Goal: Task Accomplishment & Management: Use online tool/utility

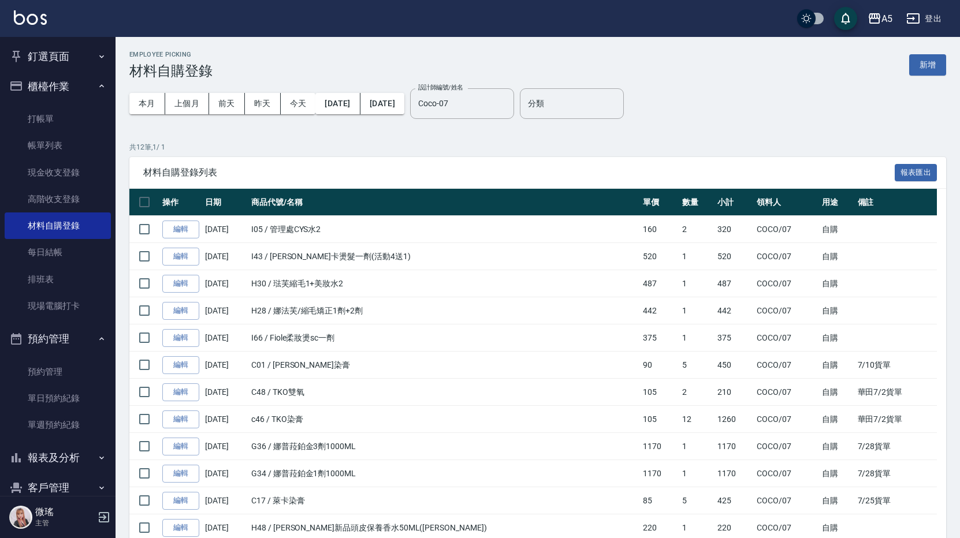
scroll to position [64, 0]
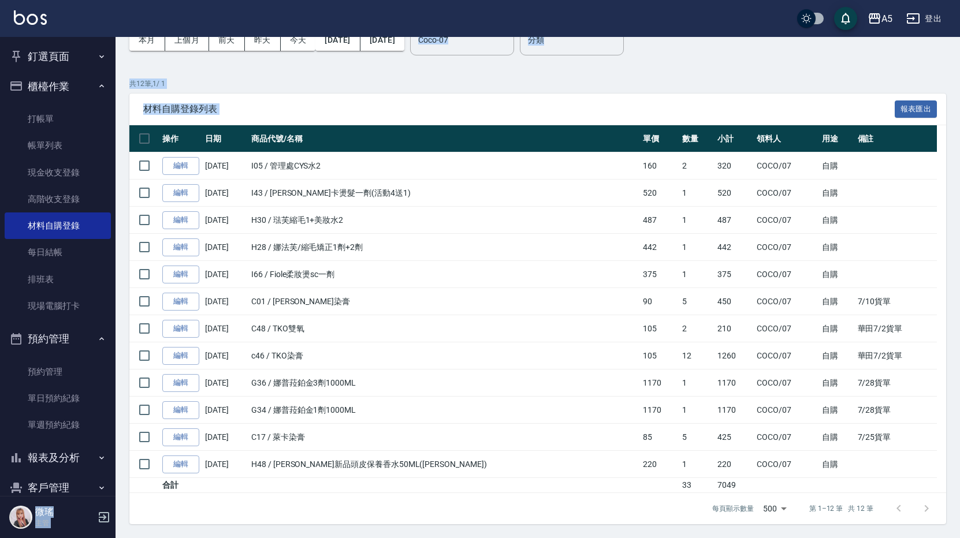
drag, startPoint x: 0, startPoint y: 0, endPoint x: -2, endPoint y: 265, distance: 264.6
click at [0, 265] on html "A5 登出 釘選頁面 打帳單 店家日報表 設計師日報表 設計師業績月報表 櫃檯作業 打帳單 帳單列表 現金收支登錄 高階收支登錄 材料自購登錄 每日結帳 排班…" at bounding box center [480, 237] width 960 height 602
click at [55, 394] on link "單日預約紀錄" at bounding box center [58, 398] width 106 height 27
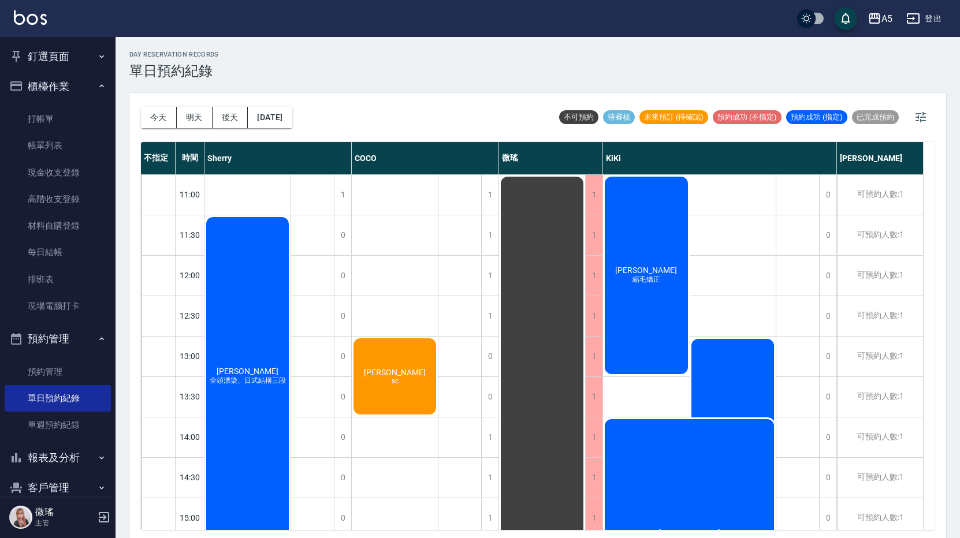
click at [291, 382] on div "[PERSON_NAME]s sc" at bounding box center [247, 376] width 86 height 322
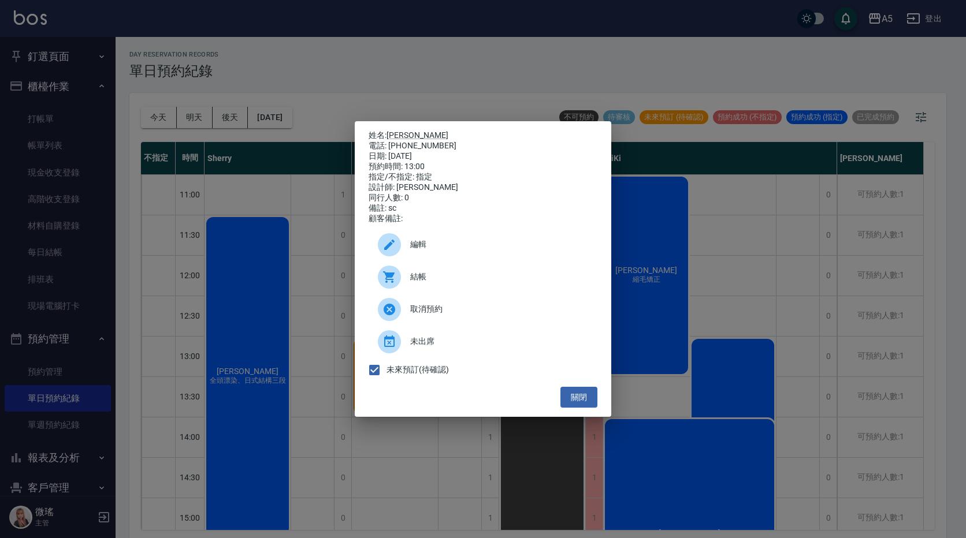
click at [419, 251] on span "編輯" at bounding box center [499, 245] width 178 height 12
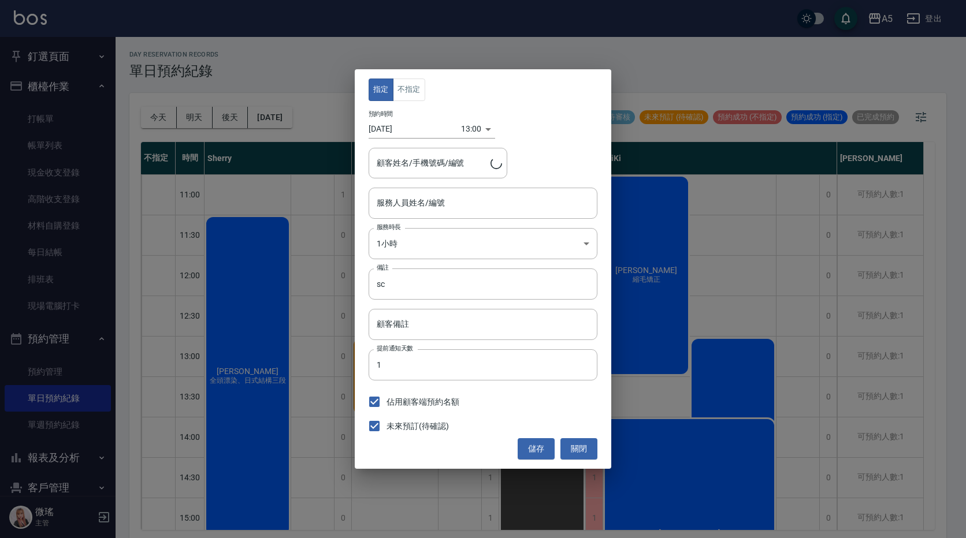
type input "Coco-07"
type input "[PERSON_NAME]/092789123"
click at [311, 63] on div "指定 不指定 預約時間 [DATE] 13:00 1755493200000 顧客姓名/手機號碼/編號 [PERSON_NAME]s/092789123 顧客…" at bounding box center [483, 269] width 966 height 538
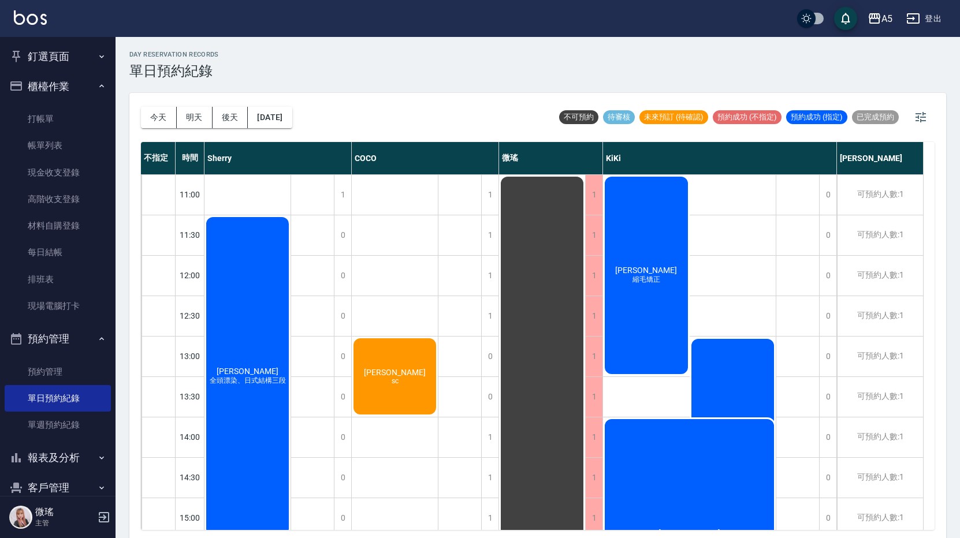
click at [291, 264] on div "[PERSON_NAME][PERSON_NAME]" at bounding box center [247, 376] width 86 height 322
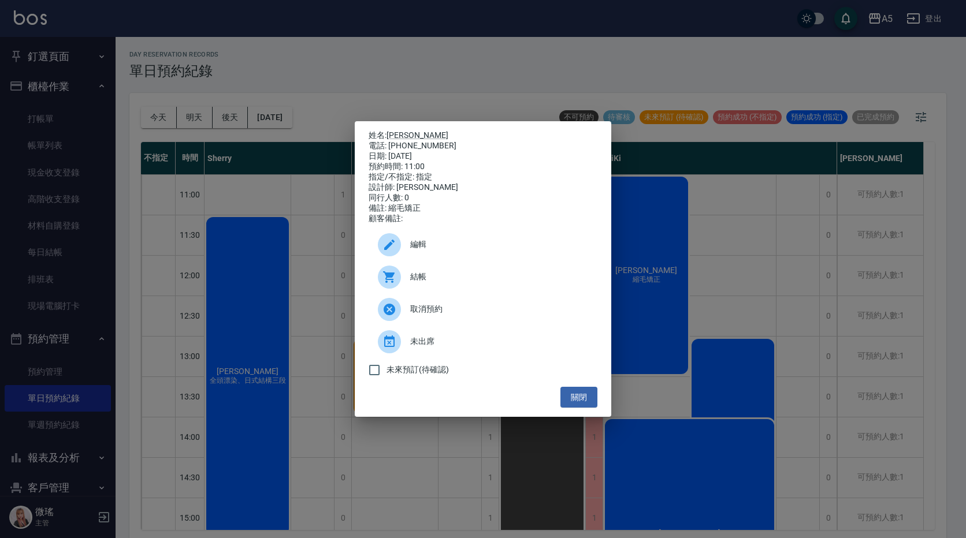
click at [399, 141] on div "電話: [PHONE_NUMBER]" at bounding box center [483, 146] width 229 height 10
click at [400, 131] on link "[PERSON_NAME]" at bounding box center [417, 135] width 62 height 9
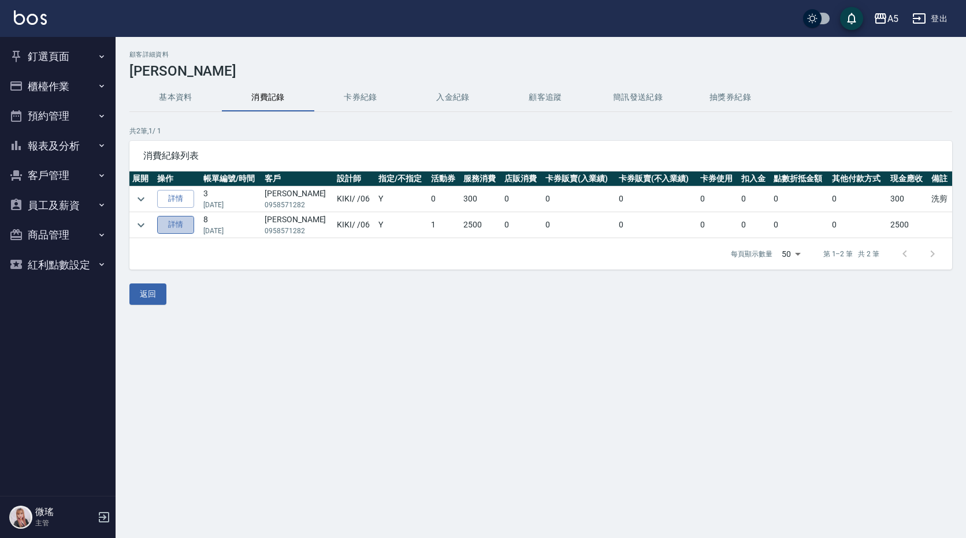
click at [180, 224] on link "詳情" at bounding box center [175, 225] width 37 height 18
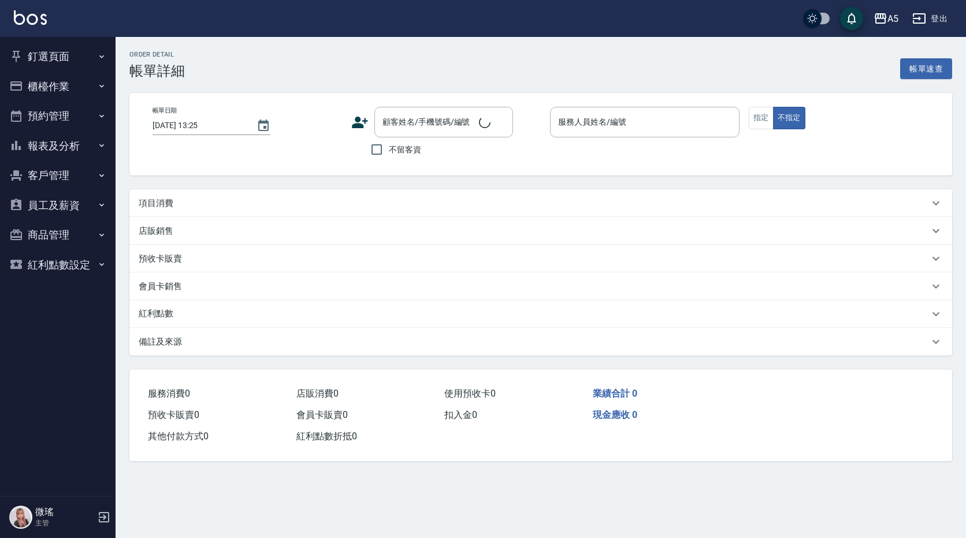
type input "[DATE] 15:46"
type input "KIKI-06"
type input "250"
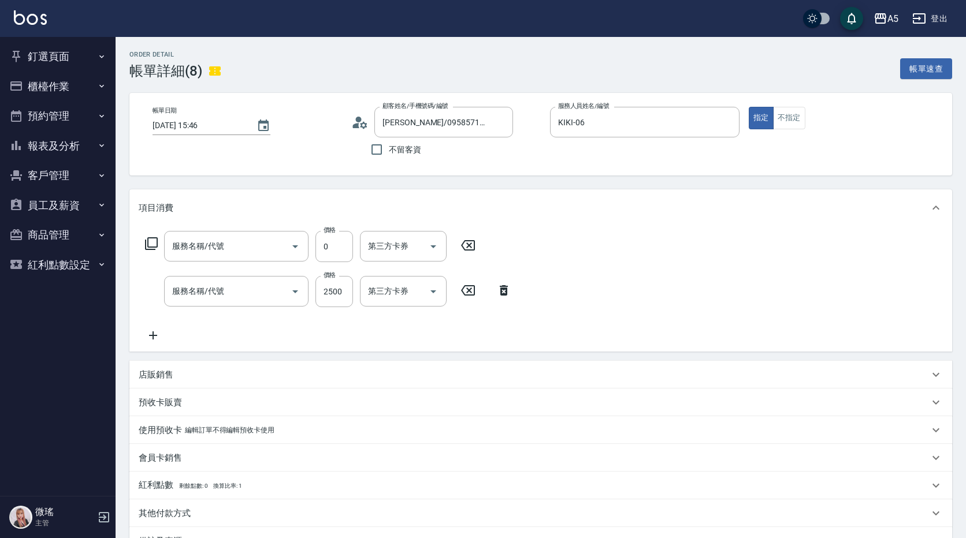
type input "[PERSON_NAME]/0958571282/null"
type input "自備護髮(601)"
type input "燙髮(301)"
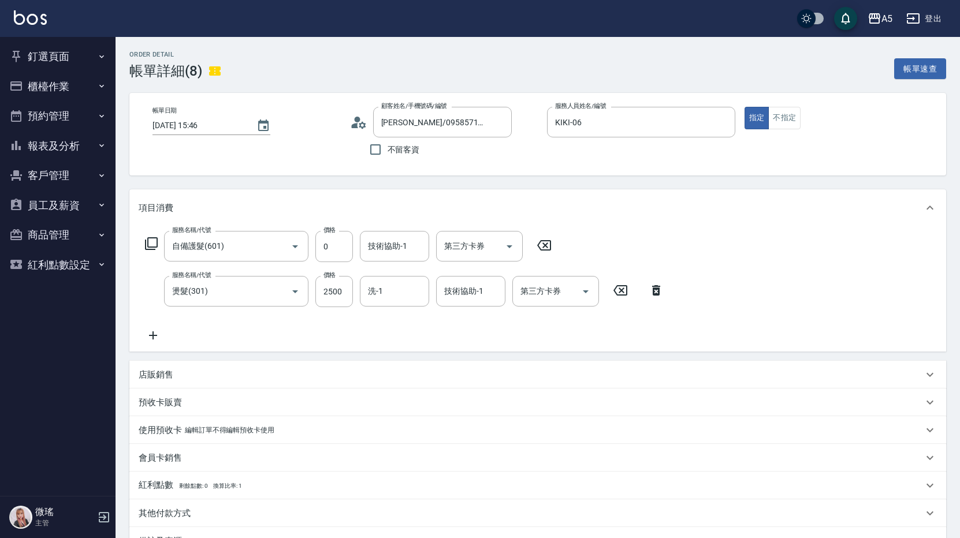
click at [81, 64] on button "釘選頁面" at bounding box center [58, 57] width 106 height 30
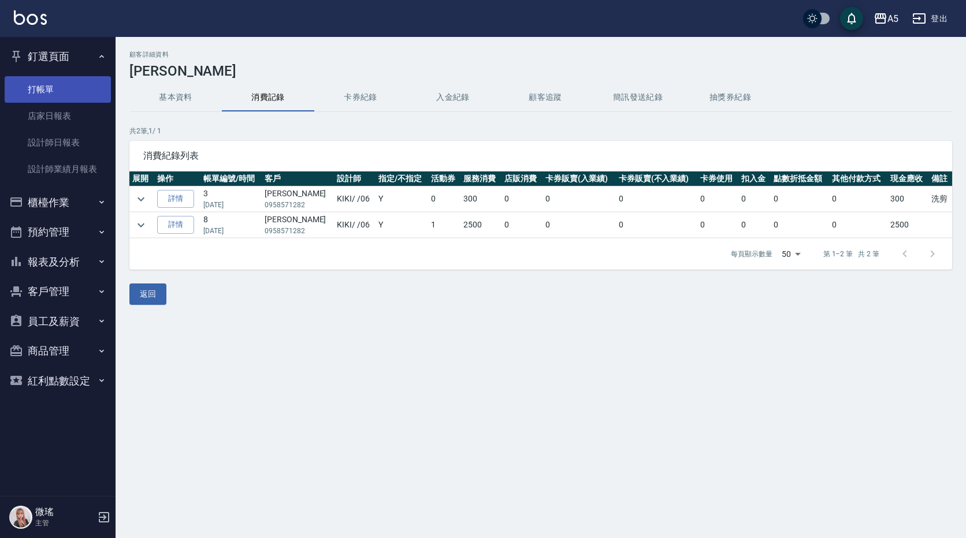
click at [46, 93] on link "打帳單" at bounding box center [58, 89] width 106 height 27
